Goal: Task Accomplishment & Management: Manage account settings

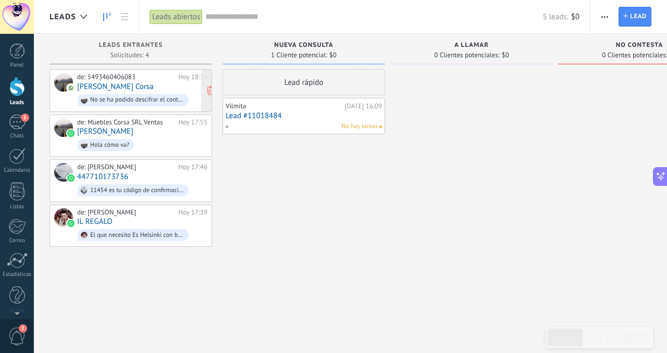
click at [142, 88] on link "[PERSON_NAME] Corsa" at bounding box center [115, 86] width 77 height 9
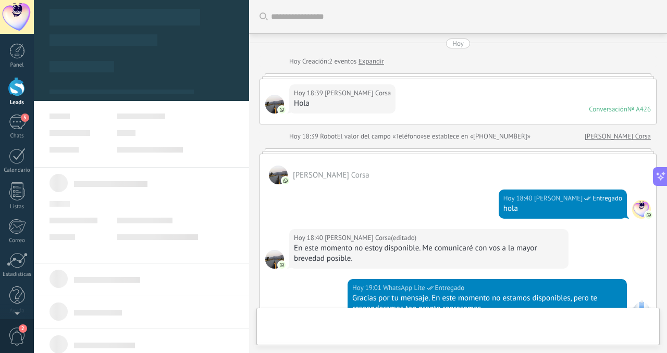
scroll to position [178, 0]
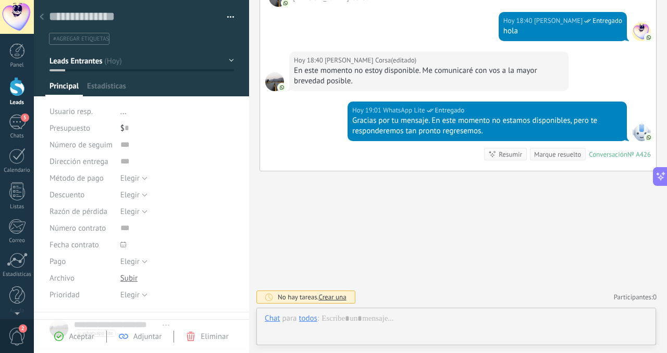
type textarea "**********"
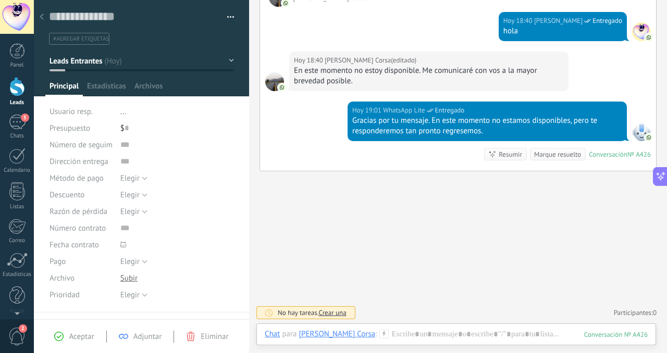
scroll to position [0, 0]
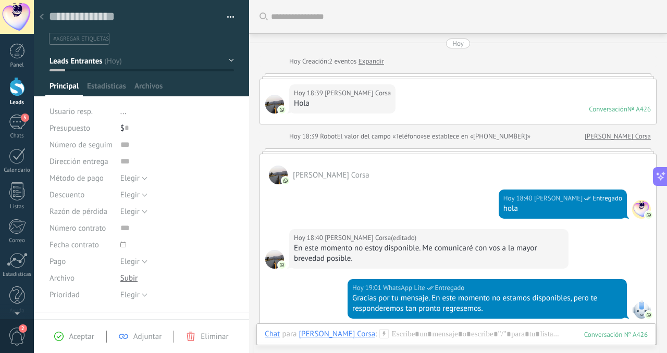
click at [42, 17] on icon at bounding box center [42, 17] width 4 height 6
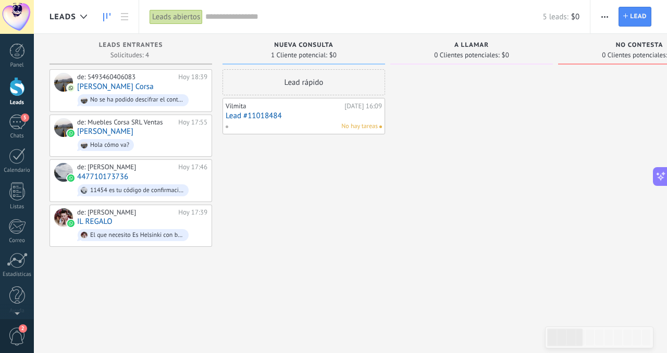
scroll to position [286, 0]
click at [170, 91] on icon at bounding box center [166, 89] width 9 height 9
